Goal: Information Seeking & Learning: Find specific fact

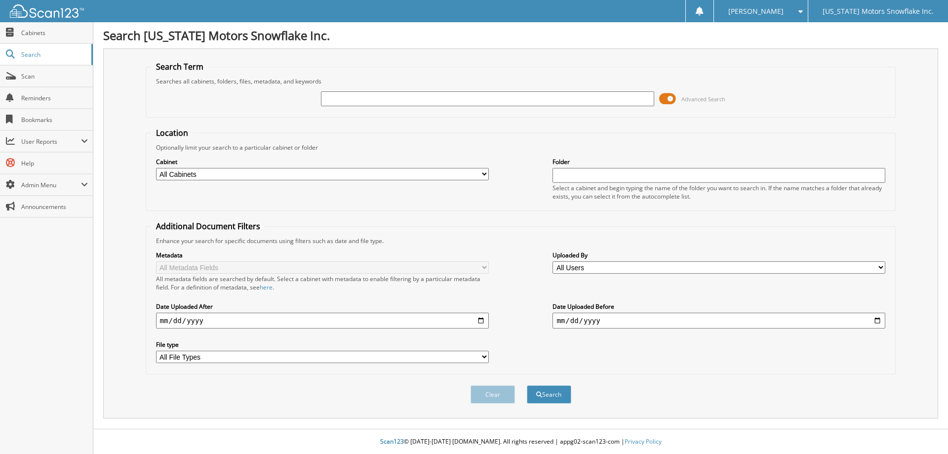
drag, startPoint x: 328, startPoint y: 99, endPoint x: 329, endPoint y: 89, distance: 10.4
click at [328, 99] on input "text" at bounding box center [487, 98] width 333 height 15
type input "c1178a"
click at [527, 385] on button "Search" at bounding box center [549, 394] width 44 height 18
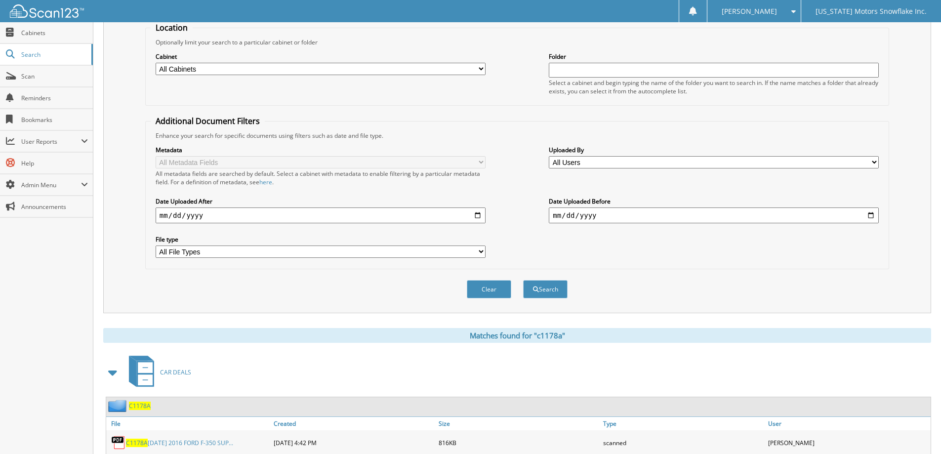
scroll to position [153, 0]
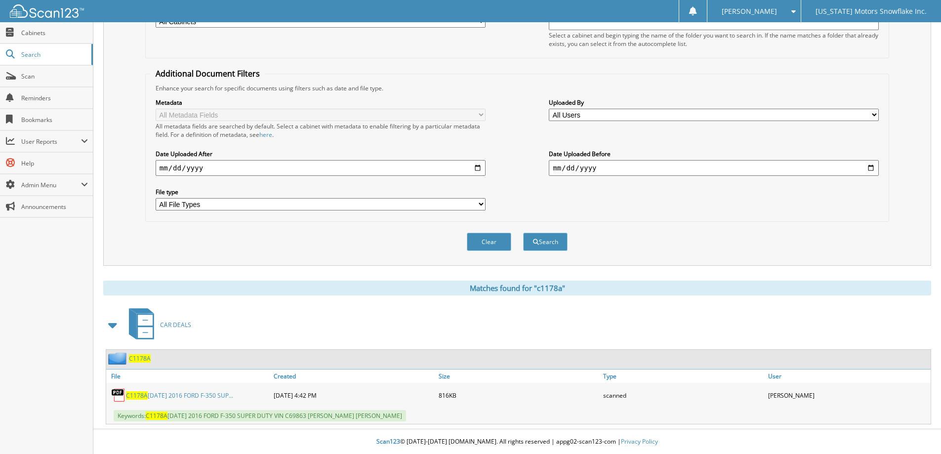
click at [177, 394] on link "C1178A [DATE] 2016 FORD F-350 SUP..." at bounding box center [179, 395] width 107 height 8
click at [772, 220] on fieldset "Additional Document Filters Enhance your search for specific documents using fi…" at bounding box center [517, 145] width 744 height 154
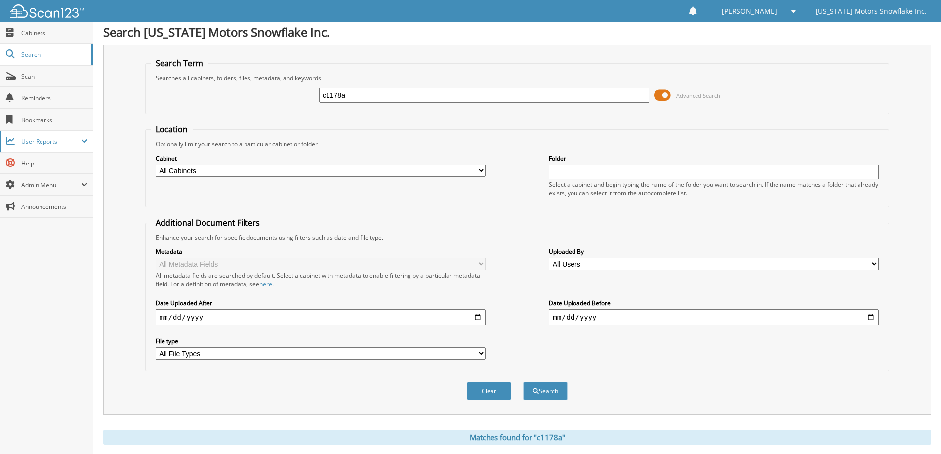
scroll to position [0, 0]
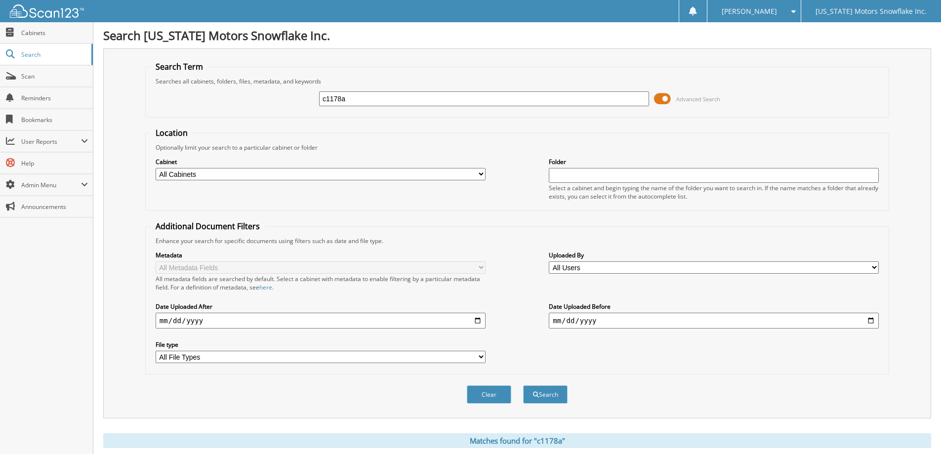
click at [368, 96] on input "c1178a" at bounding box center [484, 98] width 330 height 15
type input "h24115a"
click at [523, 385] on button "Search" at bounding box center [545, 394] width 44 height 18
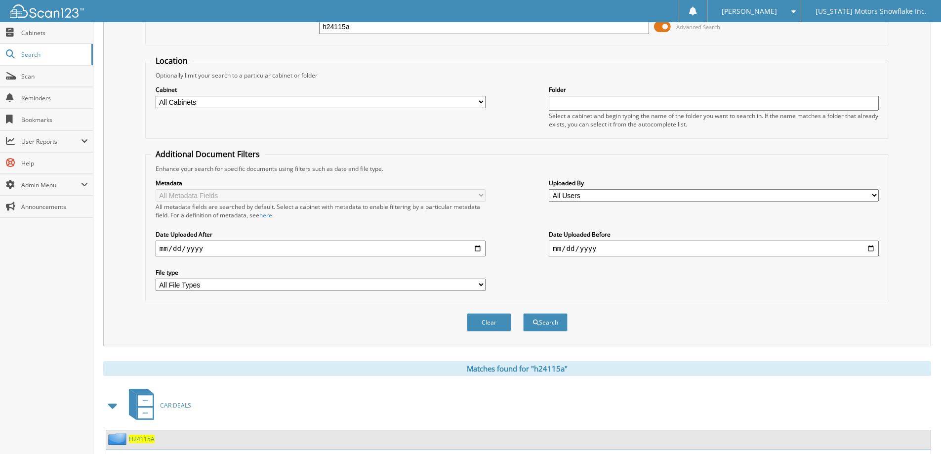
scroll to position [153, 0]
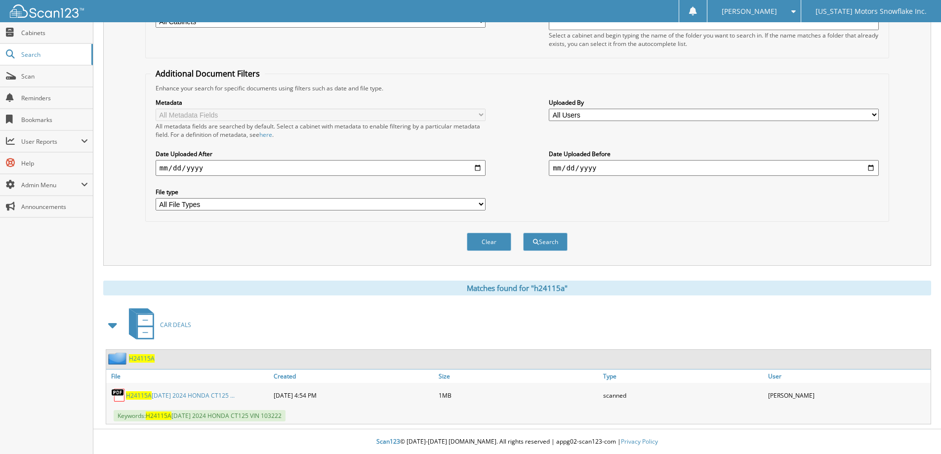
click at [157, 396] on link "H24115A [DATE] 2024 HONDA CT125 ..." at bounding box center [180, 395] width 109 height 8
